Goal: Register for event/course

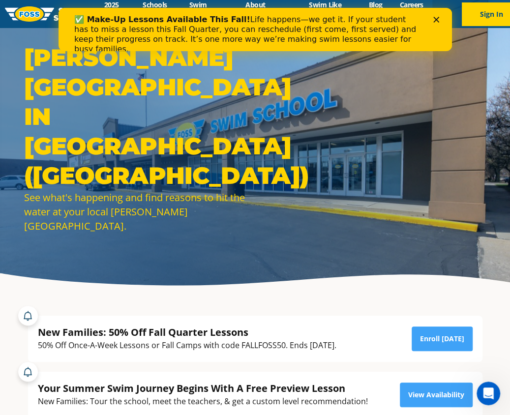
click at [435, 17] on icon "Close" at bounding box center [435, 20] width 6 height 6
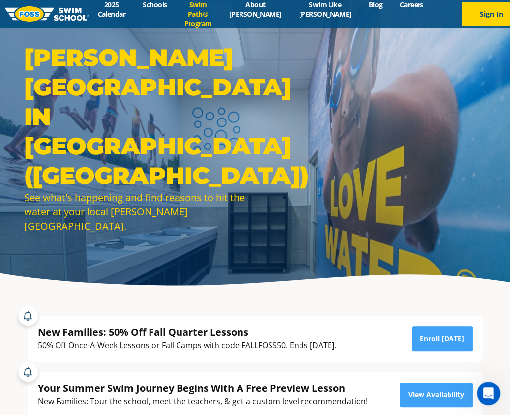
click at [210, 10] on link "Swim Path® Program" at bounding box center [197, 14] width 45 height 28
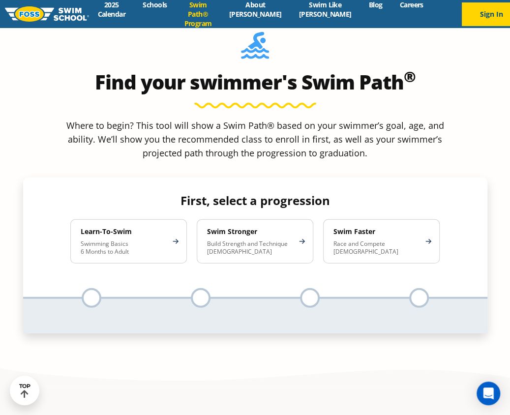
scroll to position [921, 0]
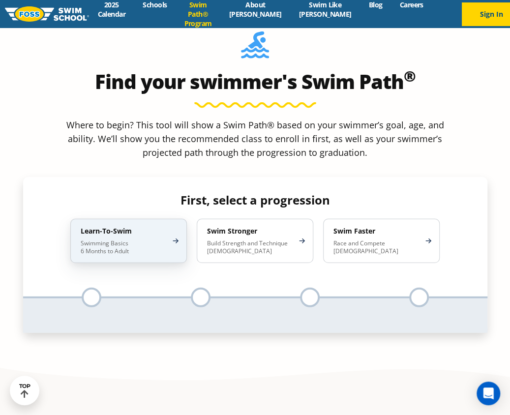
click at [128, 239] on p "Swimming Basics 6 Months to Adult" at bounding box center [124, 247] width 86 height 16
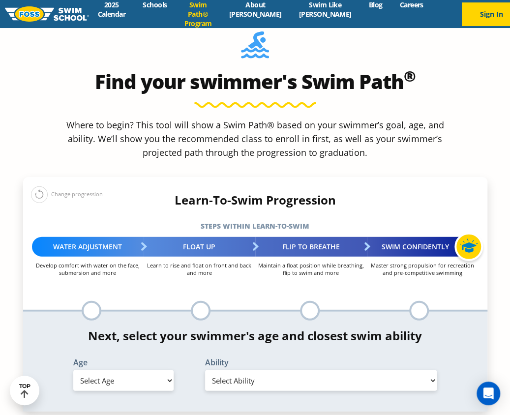
click at [140, 370] on select "Select Age 6 months - 1 year 1 year 2 years 3 years 4 years 5 years 6 years 7 y…" at bounding box center [123, 380] width 100 height 21
select select "6-months---1-year"
click at [73, 370] on select "Select Age 6 months - 1 year 1 year 2 years 3 years 4 years 5 years 6 years 7 y…" at bounding box center [123, 380] width 100 height 21
click at [274, 370] on select "Select Ability First in-water experience Comfortable with water poured over the…" at bounding box center [321, 380] width 232 height 21
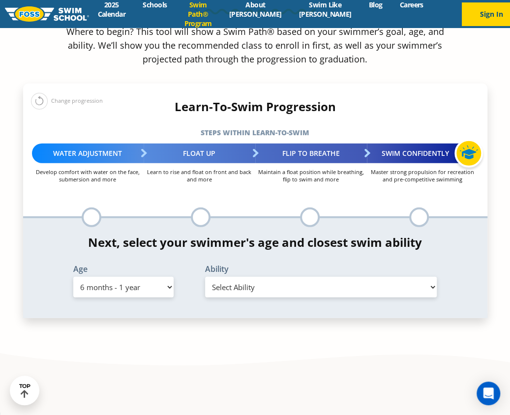
scroll to position [1021, 0]
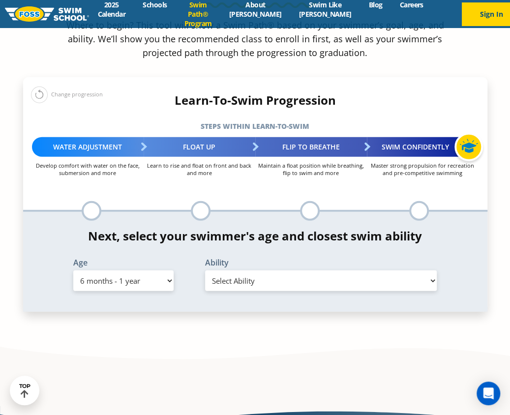
click at [256, 270] on select "Select Ability First in-water experience Comfortable with water poured over the…" at bounding box center [321, 280] width 232 height 21
select select "6-months---1-year-first-in-water-experience"
click at [205, 270] on select "Select Ability First in-water experience Comfortable with water poured over the…" at bounding box center [321, 280] width 232 height 21
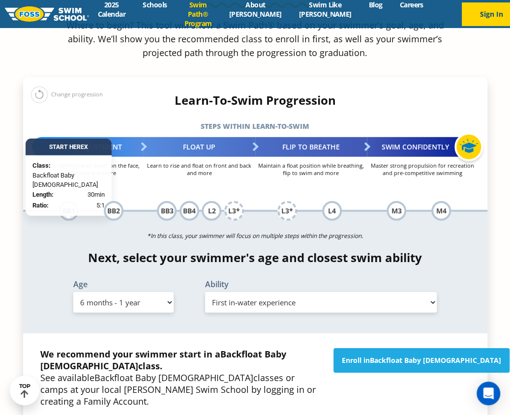
drag, startPoint x: 46, startPoint y: 286, endPoint x: 285, endPoint y: 297, distance: 239.5
click at [285, 348] on p "We recommend your swimmer start in a Backfloat Baby 1 class. See available Back…" at bounding box center [181, 377] width 283 height 59
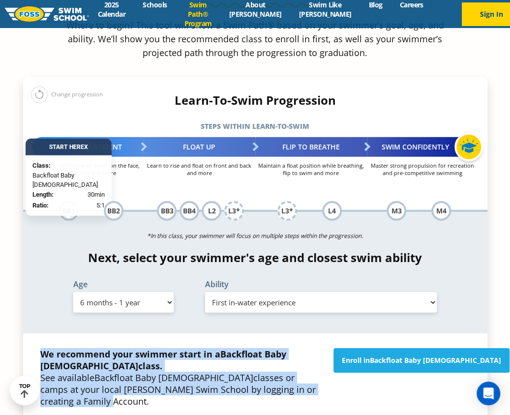
drag, startPoint x: 270, startPoint y: 302, endPoint x: 42, endPoint y: 280, distance: 229.5
click at [42, 348] on p "We recommend your swimmer start in a Backfloat Baby 1 class. See available Back…" at bounding box center [181, 377] width 283 height 59
click at [42, 348] on strong "We recommend your swimmer start in a Backfloat Baby 1 class." at bounding box center [163, 360] width 246 height 24
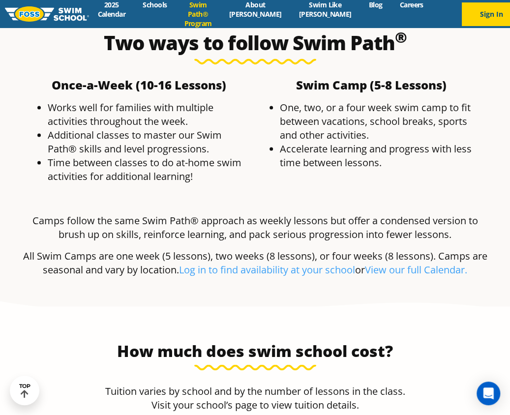
scroll to position [2073, 0]
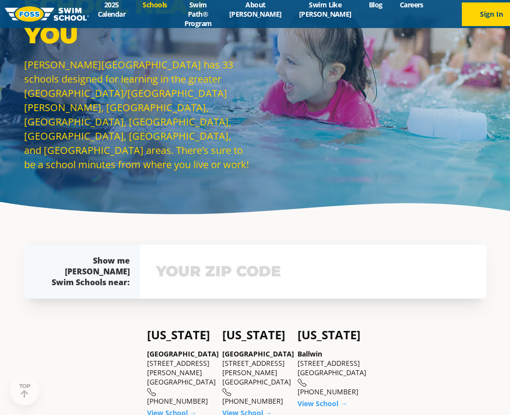
scroll to position [138, 0]
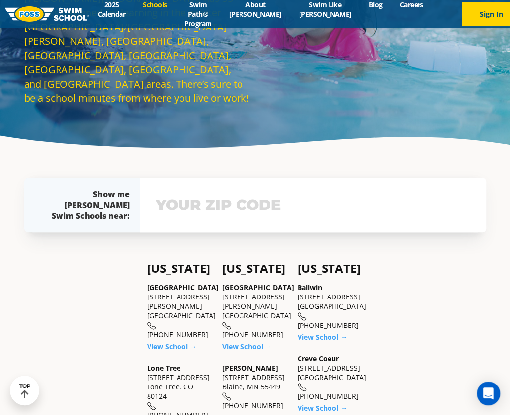
click at [186, 195] on input "text" at bounding box center [312, 205] width 319 height 28
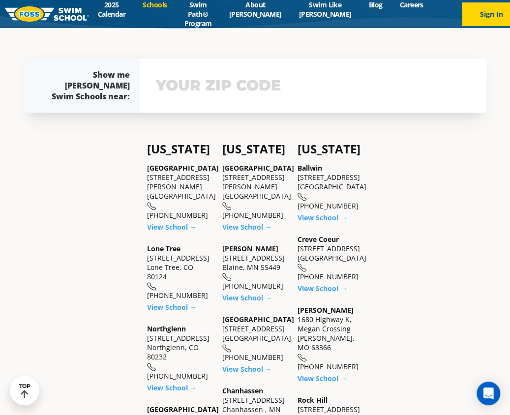
scroll to position [266, 0]
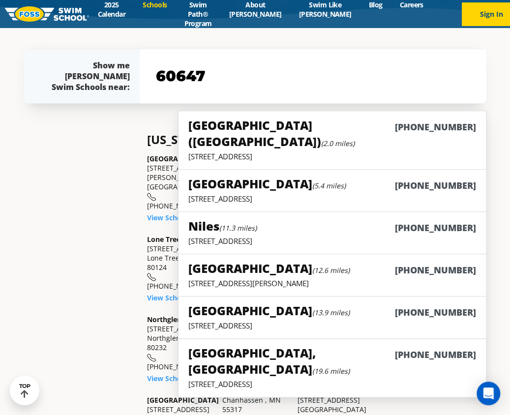
type input "60647"
click at [289, 131] on h5 "Chicago (Lakeview) (2.0 miles)" at bounding box center [291, 133] width 206 height 32
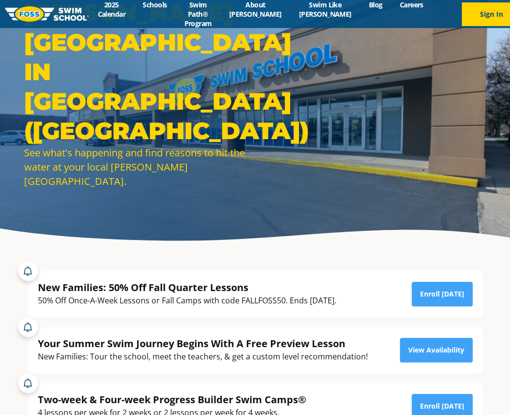
scroll to position [115, 0]
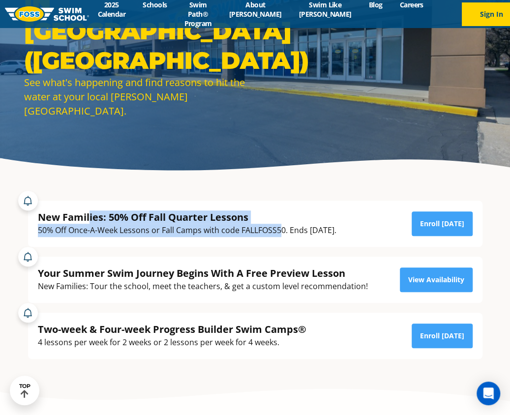
drag, startPoint x: 88, startPoint y: 219, endPoint x: 279, endPoint y: 236, distance: 191.5
click at [279, 236] on div "New Families: 50% Off Fall Quarter Lessons 50% Off Once-A-Week Lessons or Fall …" at bounding box center [187, 223] width 298 height 27
click at [279, 236] on div "50% Off Once-A-Week Lessons or Fall Camps with code FALLFOSS50. Ends [DATE]." at bounding box center [187, 230] width 298 height 13
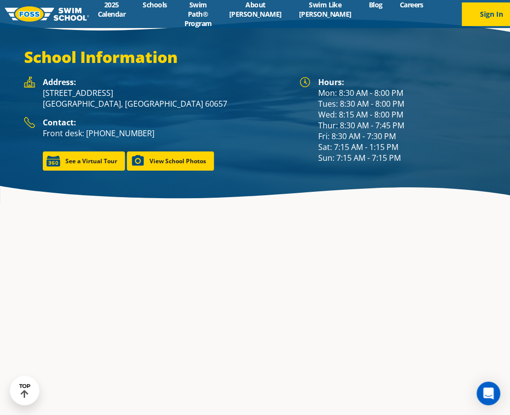
scroll to position [1431, 0]
